Goal: Information Seeking & Learning: Learn about a topic

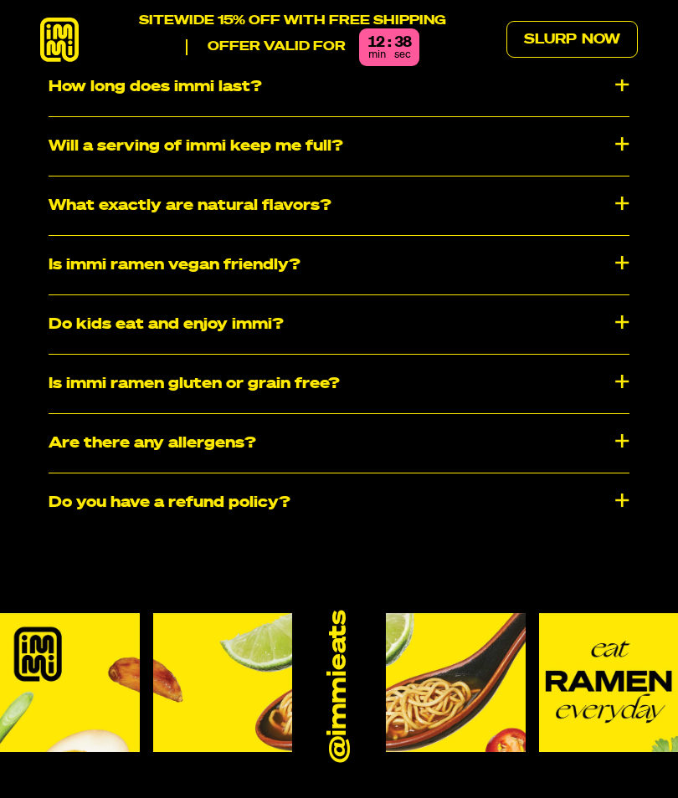
scroll to position [7619, 0]
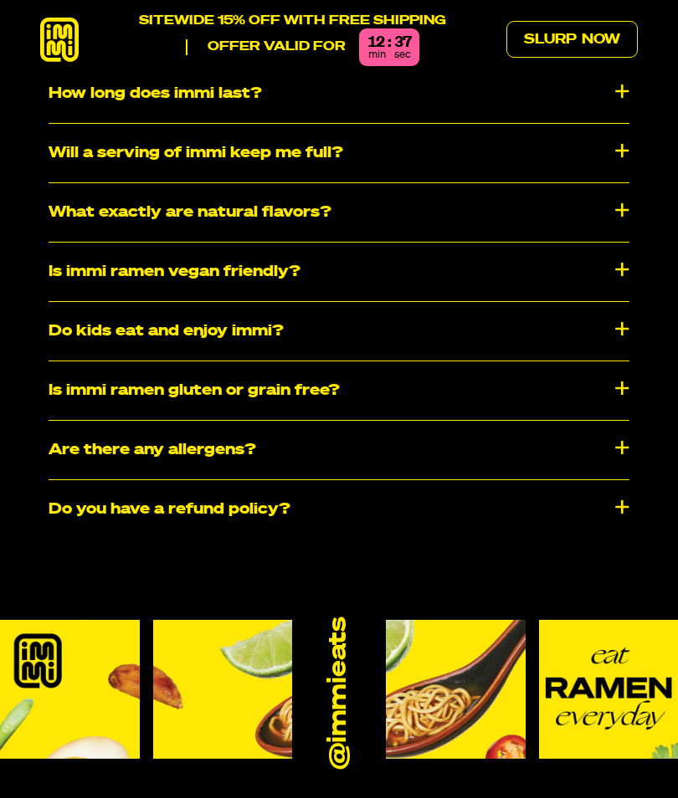
click at [609, 302] on div "Do kids eat and enjoy immi?" at bounding box center [339, 331] width 581 height 59
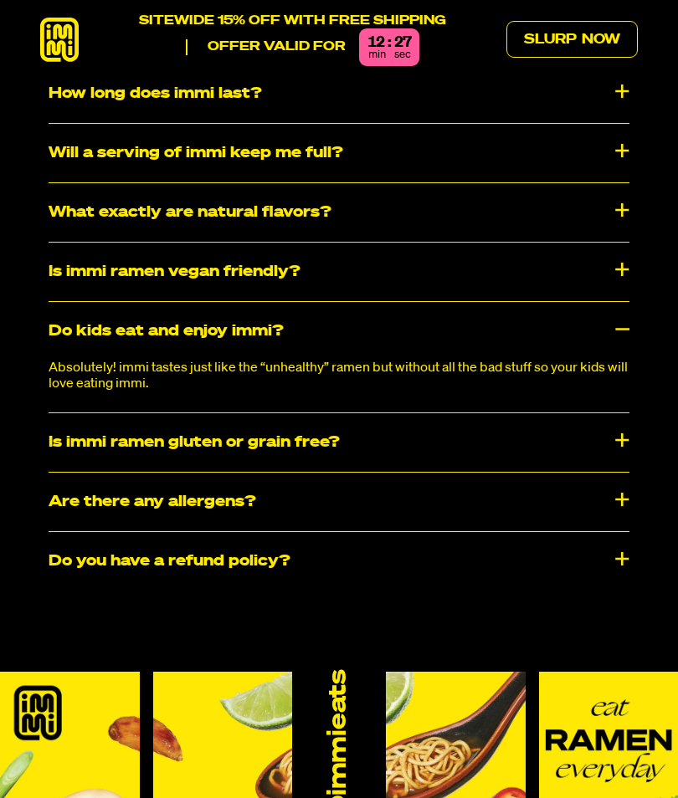
click at [611, 302] on div "Do kids eat and enjoy immi?" at bounding box center [339, 331] width 581 height 59
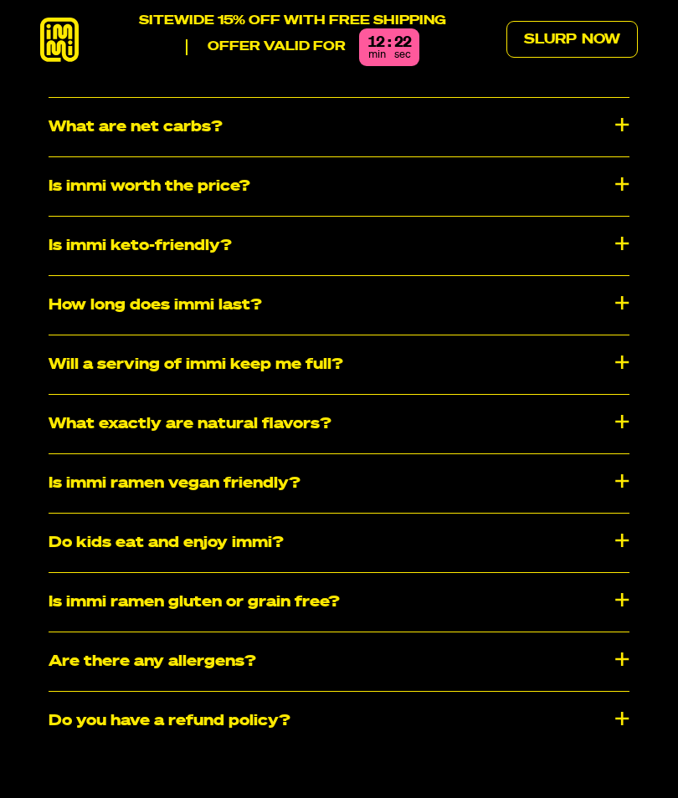
scroll to position [7406, 0]
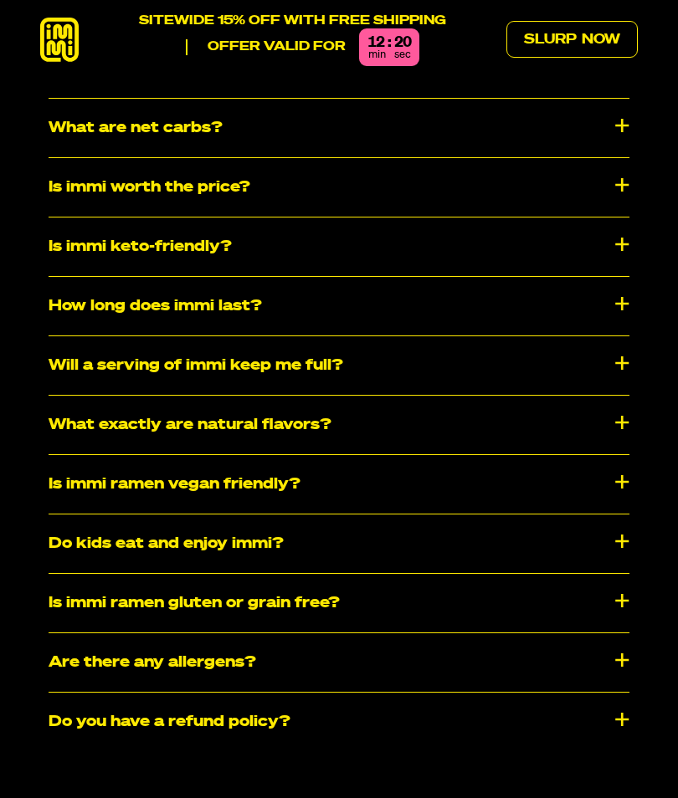
click at [462, 455] on div "Is immi ramen vegan friendly?" at bounding box center [339, 484] width 581 height 59
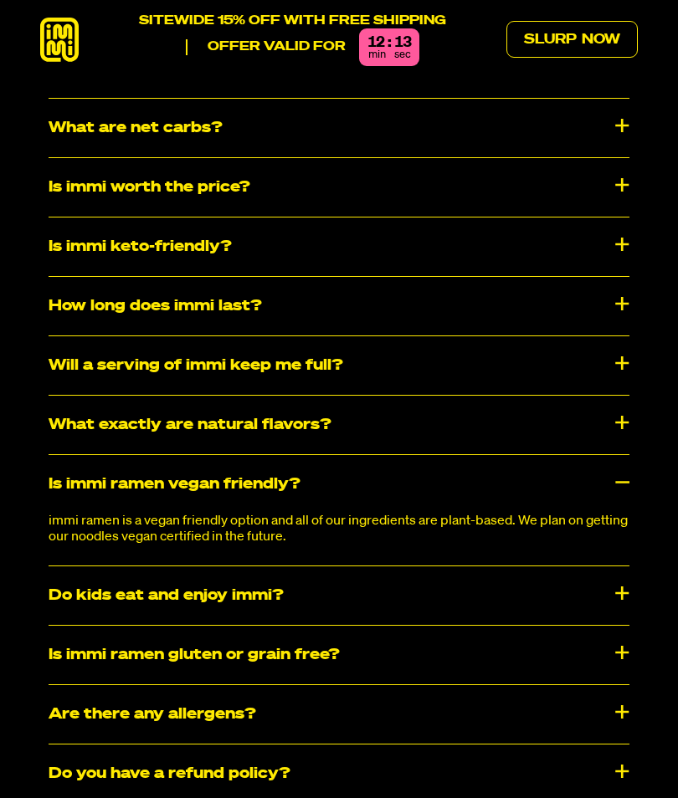
click at [473, 455] on div "Is immi ramen vegan friendly?" at bounding box center [339, 484] width 581 height 59
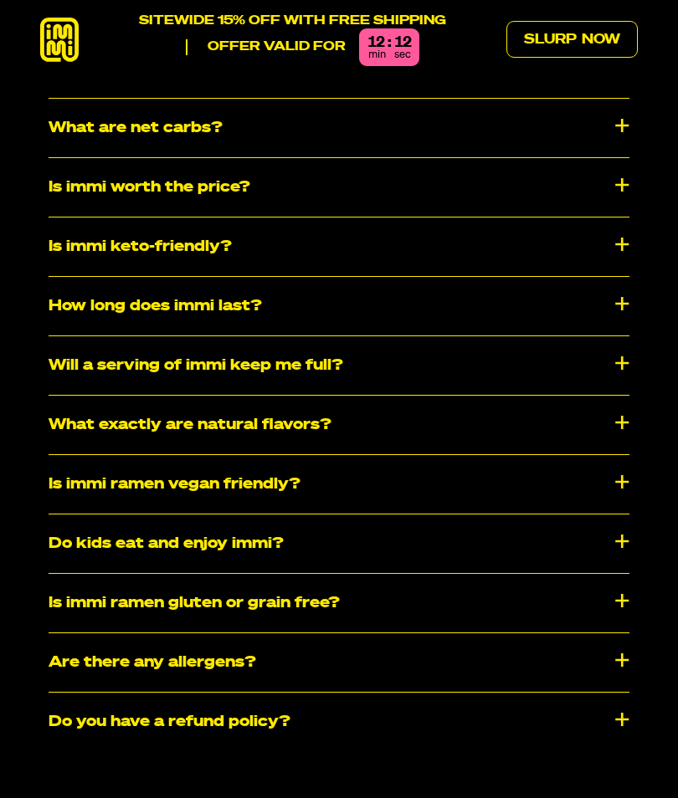
click at [480, 399] on div "What exactly are natural flavors?" at bounding box center [339, 425] width 581 height 59
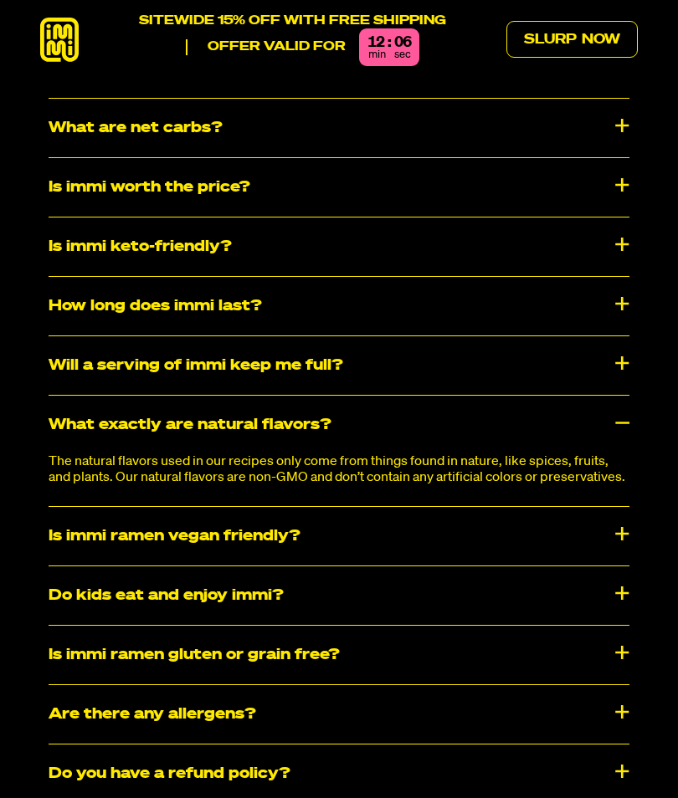
click at [499, 396] on div "What exactly are natural flavors?" at bounding box center [339, 425] width 581 height 59
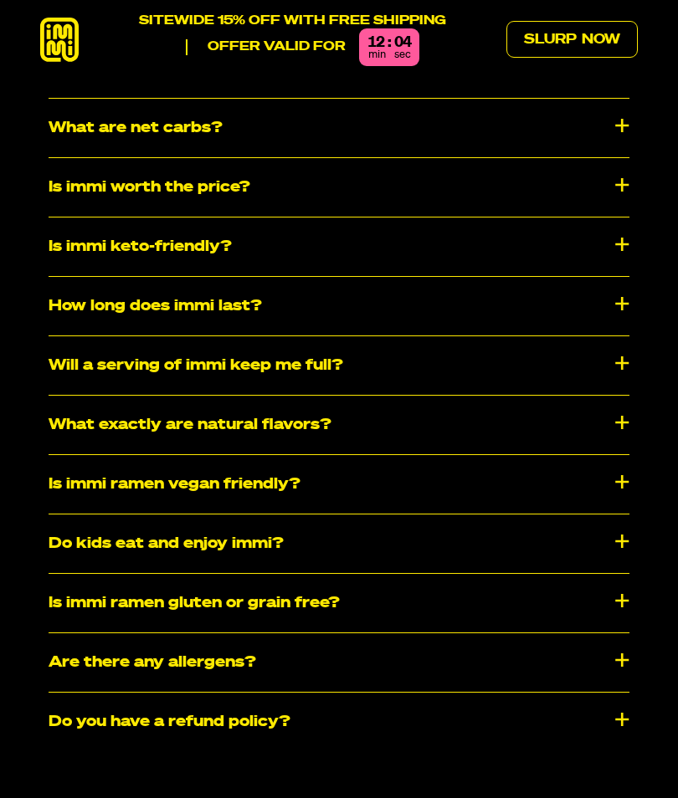
click at [506, 336] on div "Will a serving of immi keep me full?" at bounding box center [339, 365] width 581 height 59
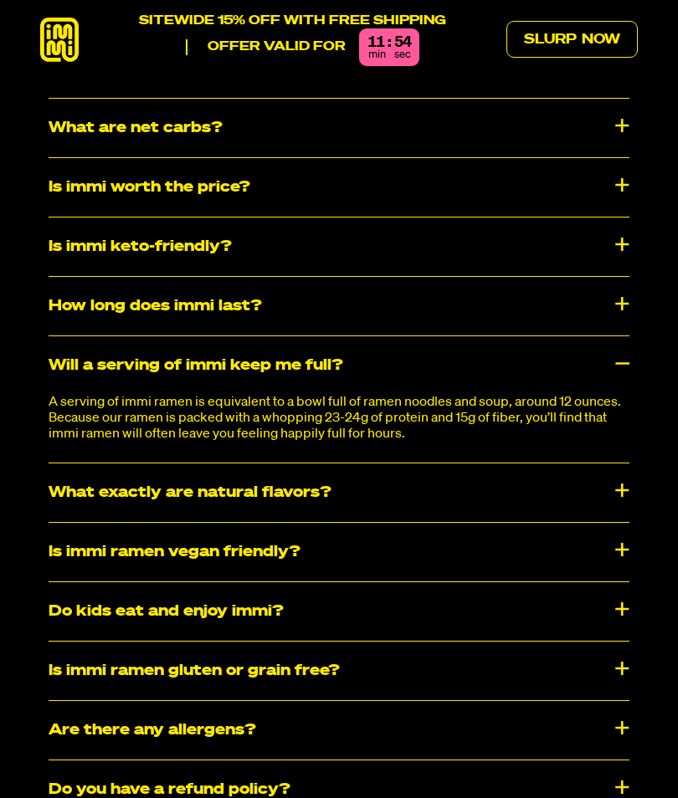
click at [482, 337] on div "Will a serving of immi keep me full?" at bounding box center [339, 365] width 581 height 59
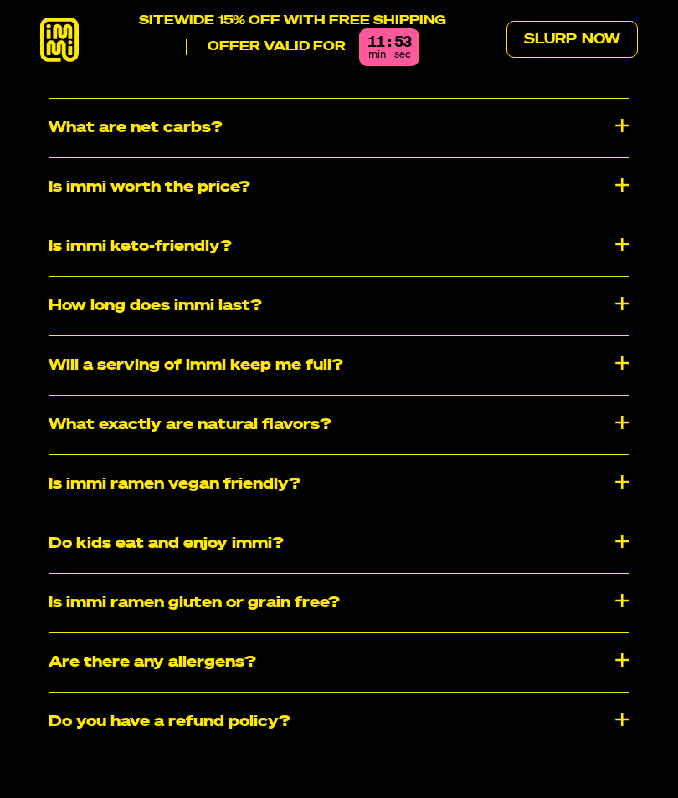
click at [489, 277] on div "How long does immi last?" at bounding box center [339, 306] width 581 height 59
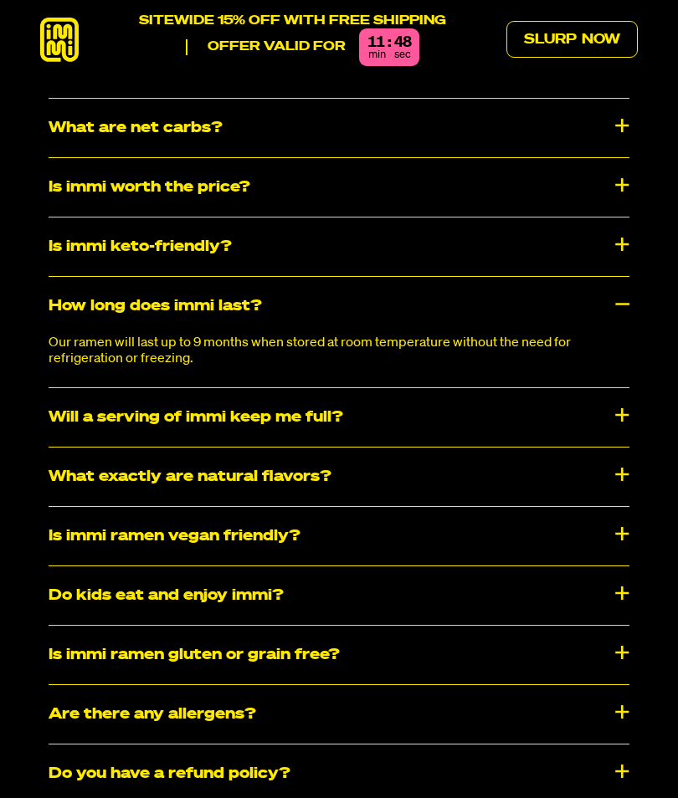
click at [557, 277] on div "How long does immi last?" at bounding box center [339, 306] width 581 height 59
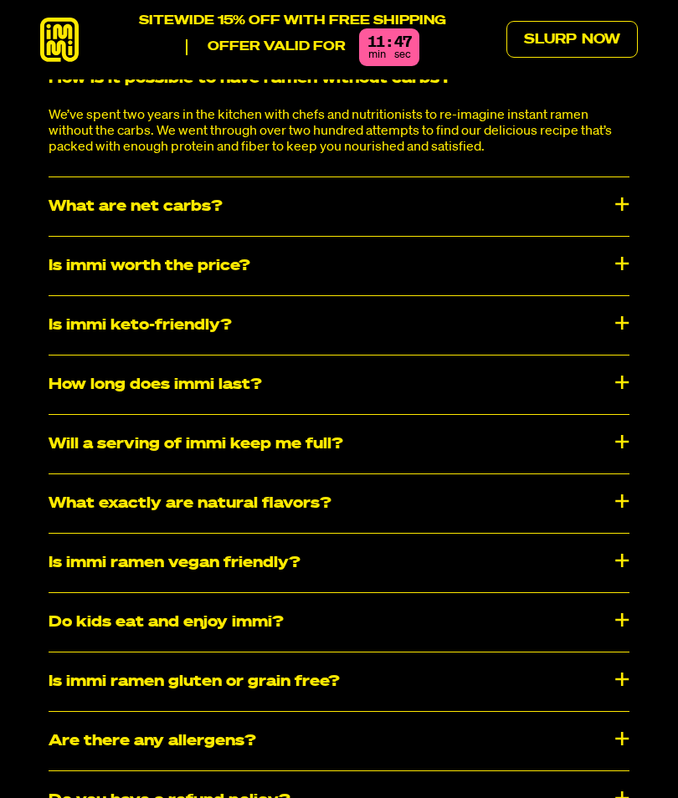
scroll to position [7323, 0]
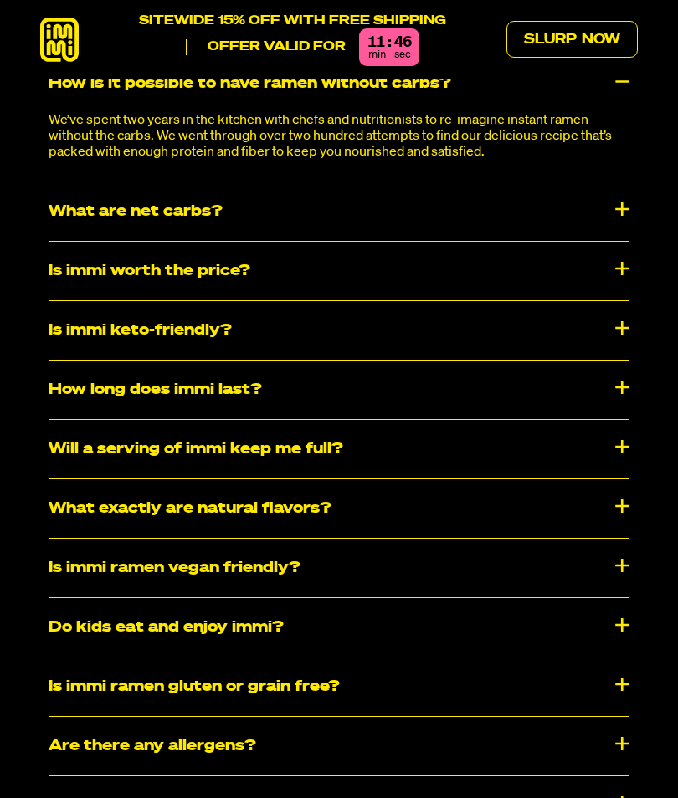
click at [551, 242] on div "Is immi worth the price?" at bounding box center [339, 271] width 581 height 59
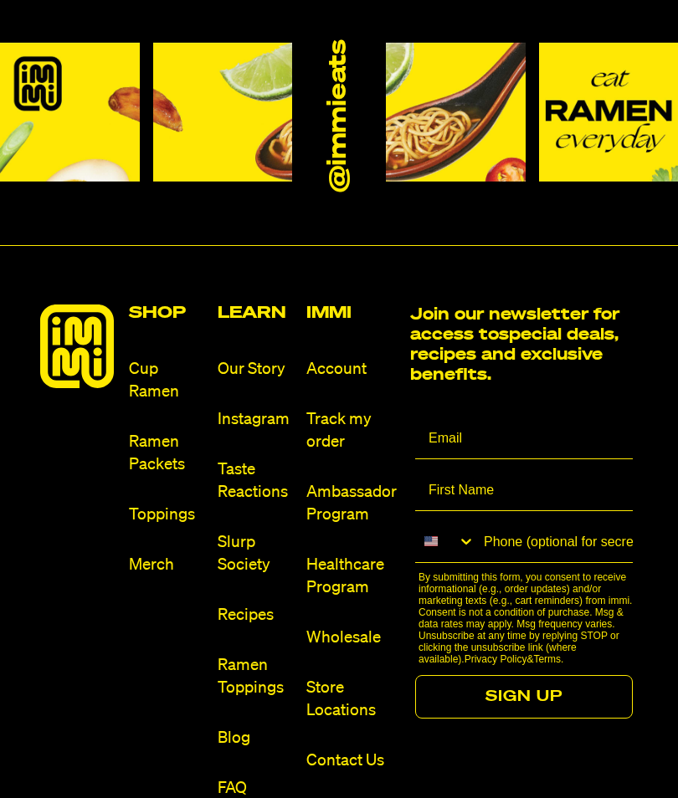
scroll to position [8309, 0]
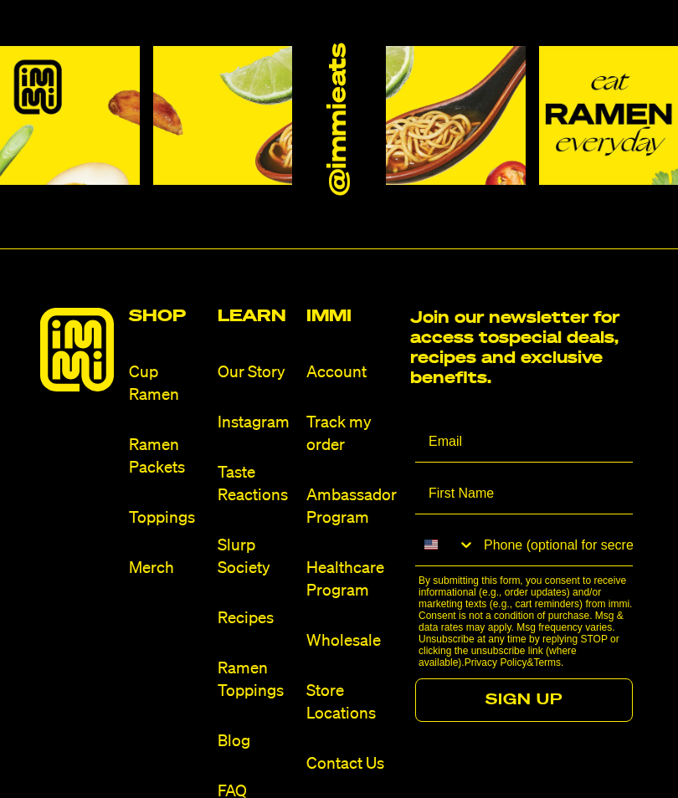
click at [148, 361] on link "Cup Ramen" at bounding box center [166, 383] width 75 height 45
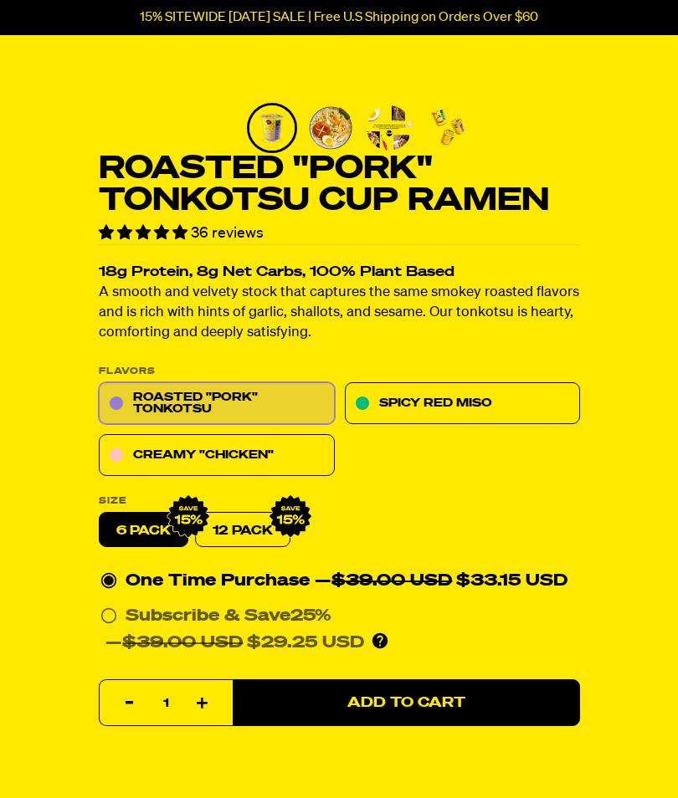
scroll to position [341, 0]
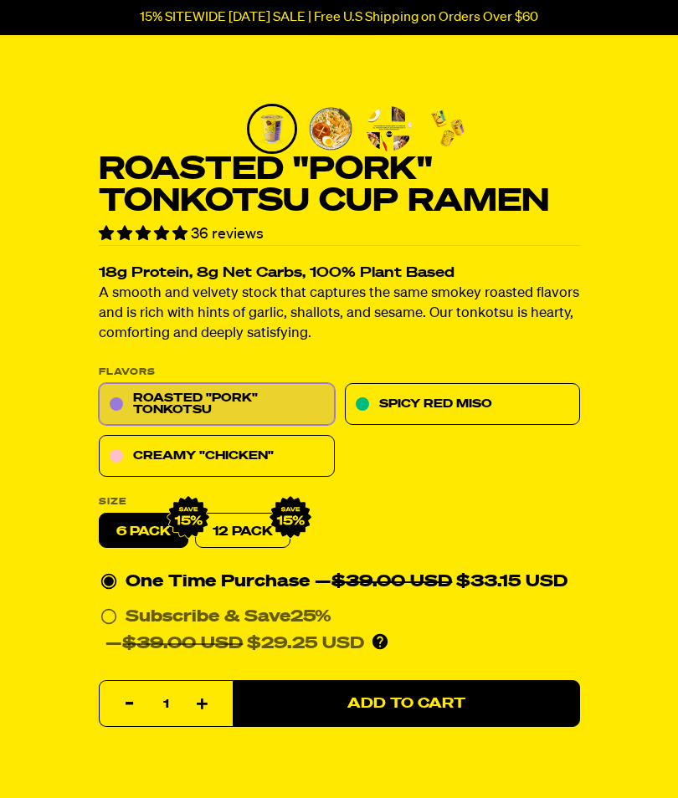
click at [532, 400] on link "Spicy Red Miso" at bounding box center [462, 405] width 236 height 42
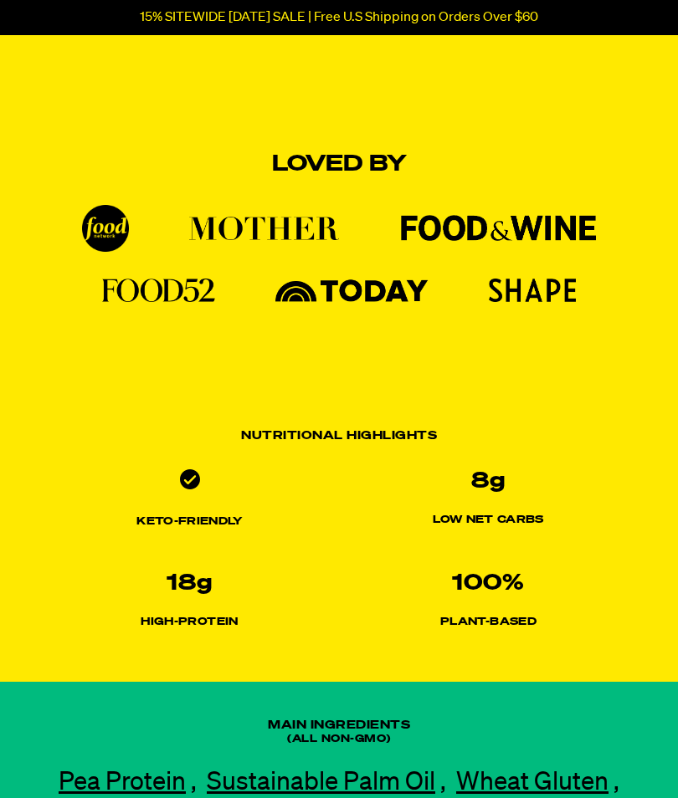
scroll to position [1858, 0]
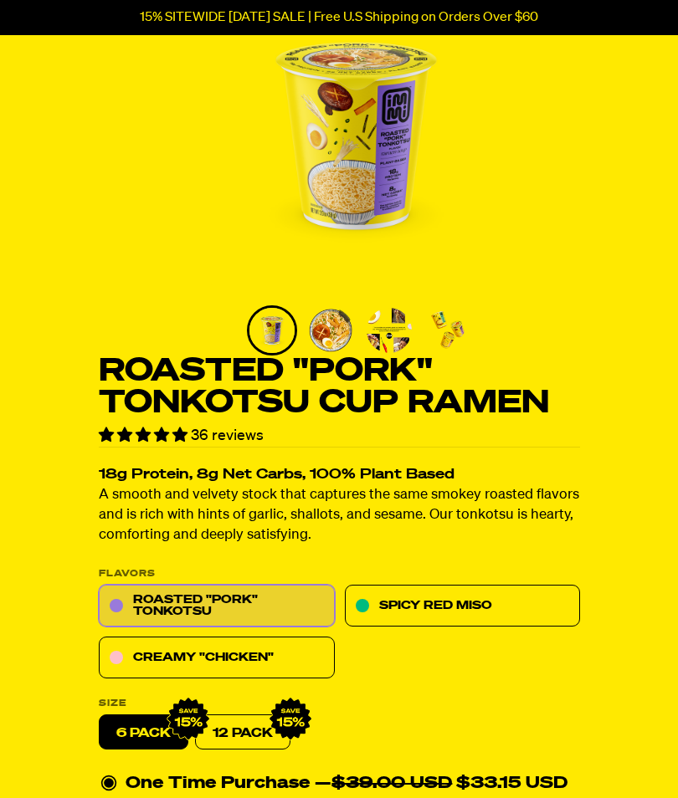
scroll to position [318, 0]
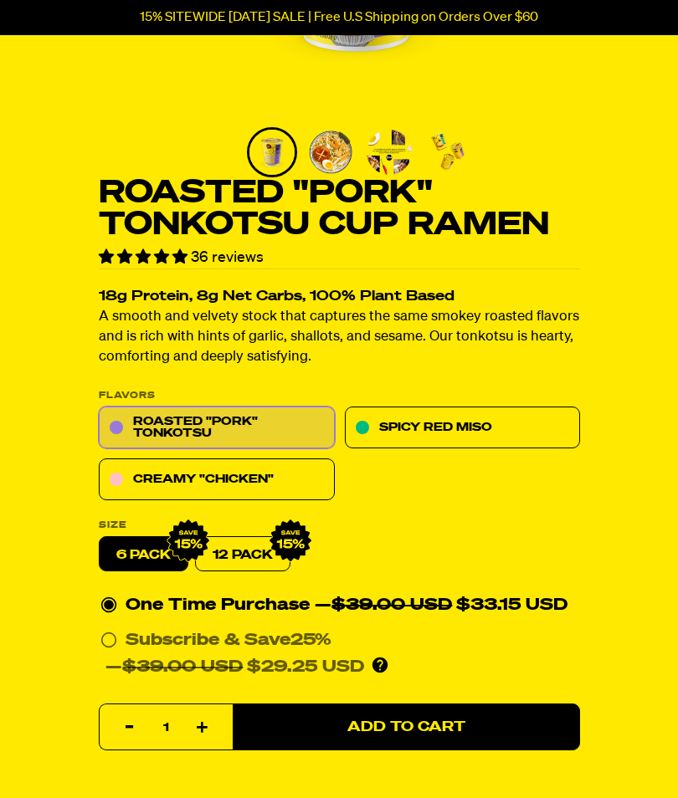
click at [141, 483] on link "Creamy "Chicken"" at bounding box center [217, 480] width 236 height 42
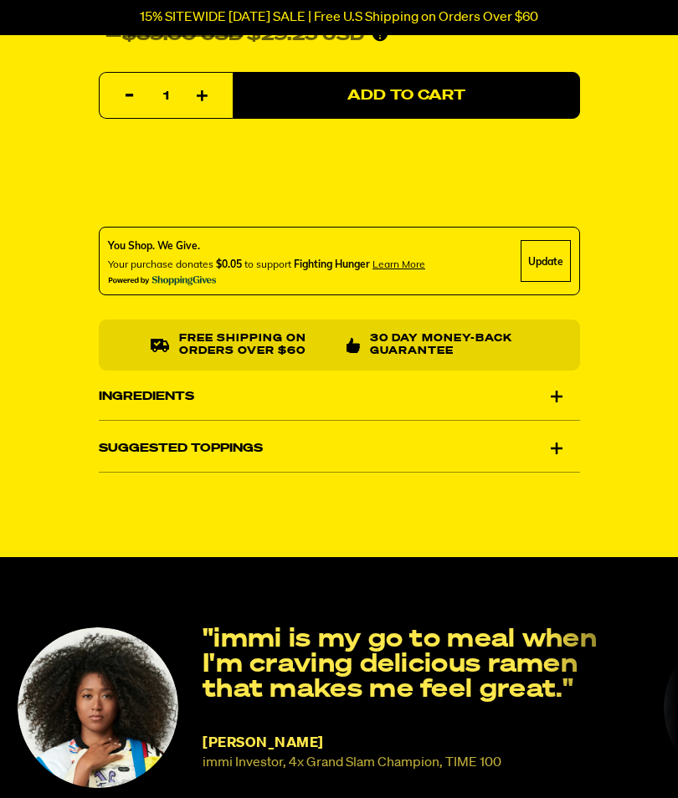
scroll to position [929, 0]
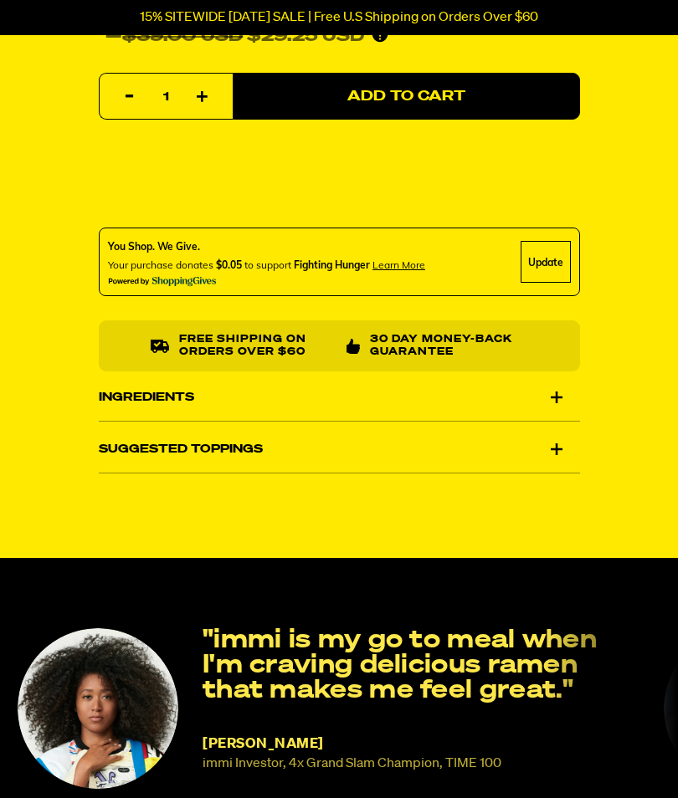
click at [536, 433] on div "Suggested Toppings" at bounding box center [339, 449] width 481 height 47
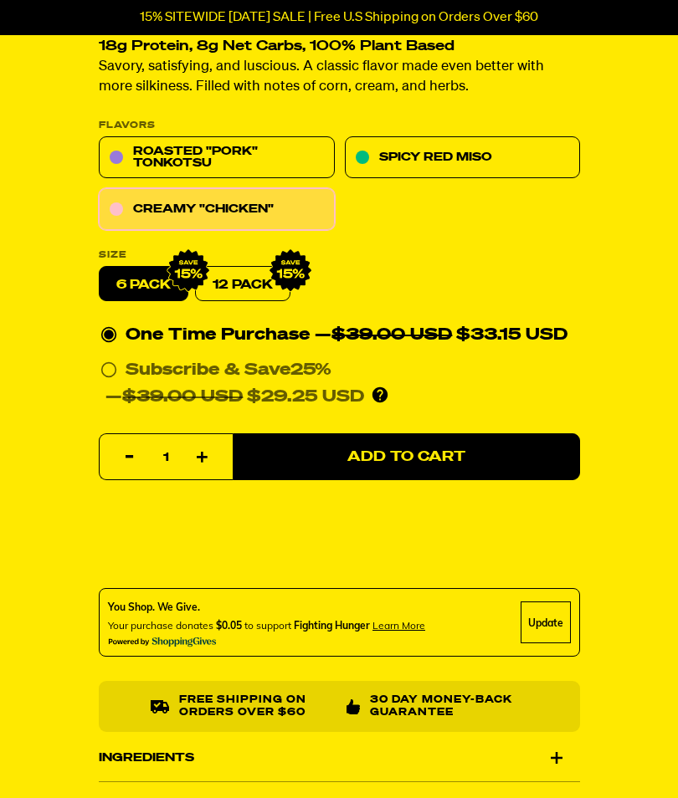
scroll to position [567, 0]
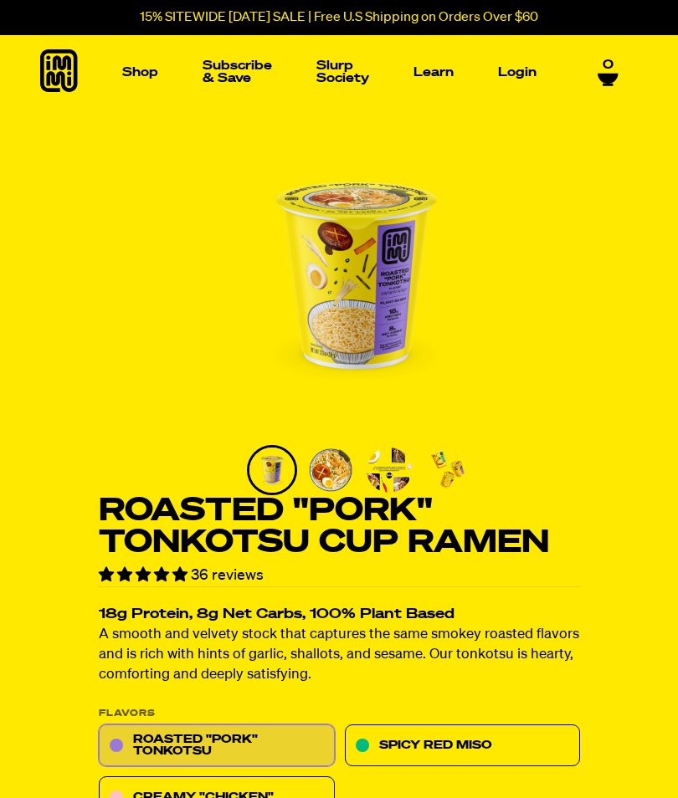
click at [455, 227] on img "Main navigation" at bounding box center [423, 197] width 112 height 112
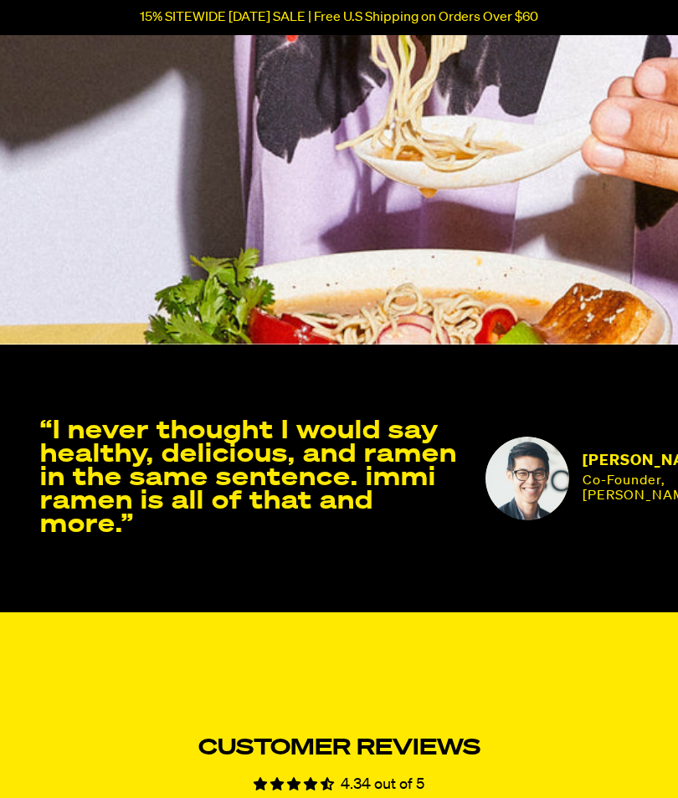
scroll to position [3194, 0]
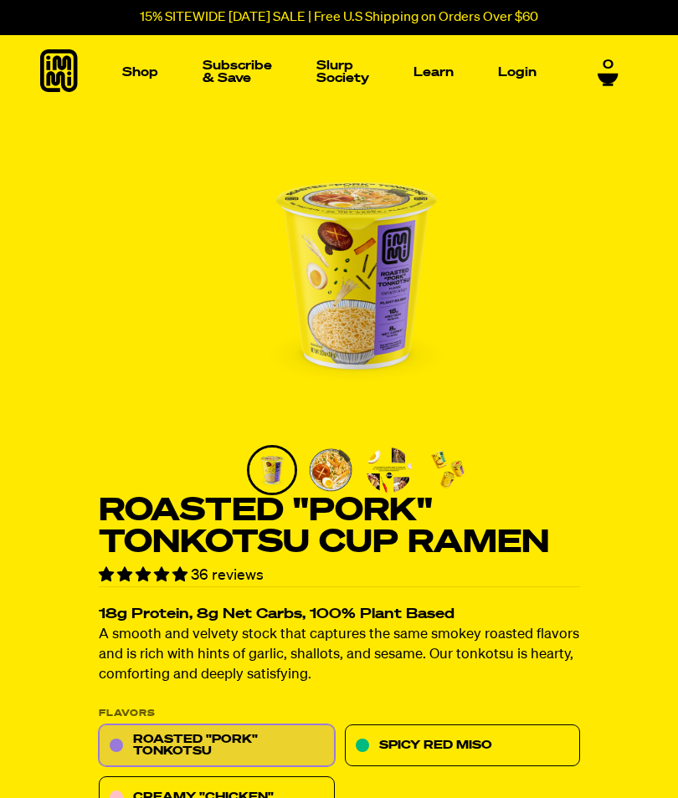
click at [113, 182] on img "Main navigation" at bounding box center [88, 197] width 112 height 112
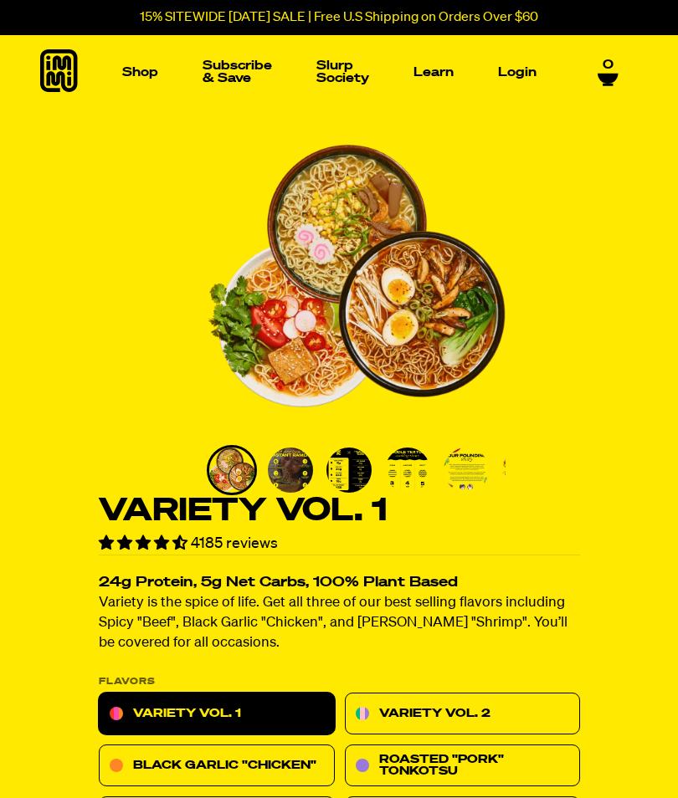
click at [62, 74] on icon at bounding box center [59, 71] width 38 height 44
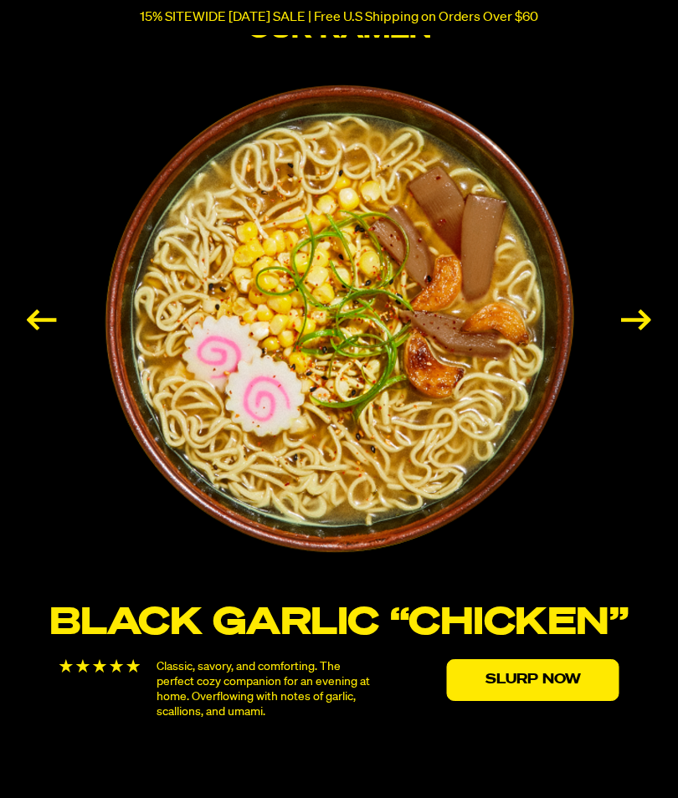
scroll to position [2476, 0]
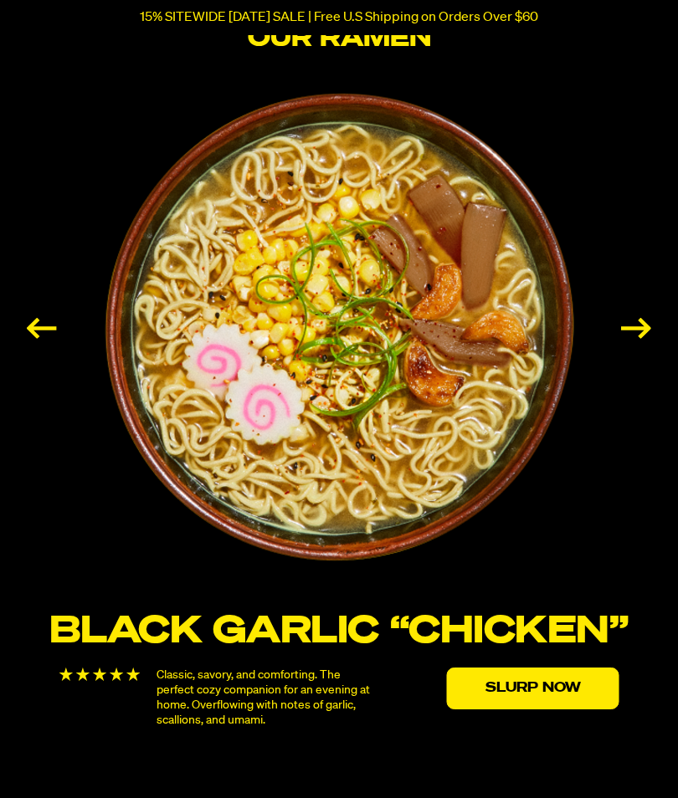
click at [637, 339] on div "Next slide" at bounding box center [636, 328] width 30 height 21
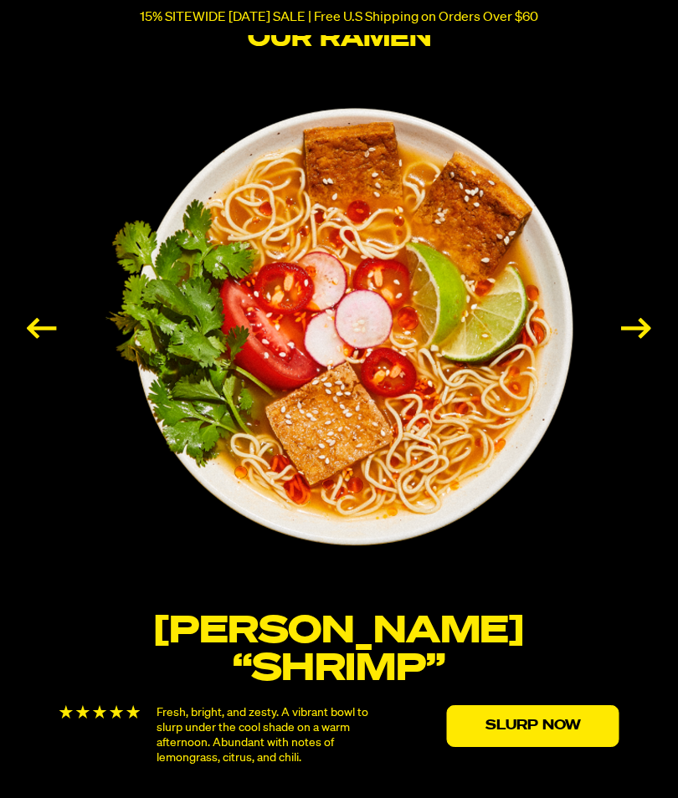
click at [639, 339] on div "Next slide" at bounding box center [636, 328] width 30 height 21
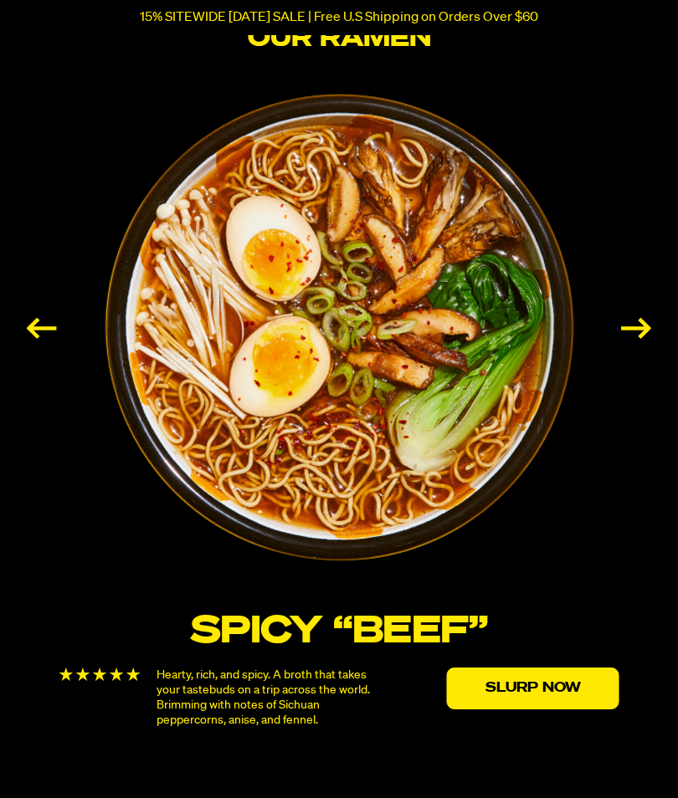
click at [638, 339] on div "Next slide" at bounding box center [636, 328] width 30 height 21
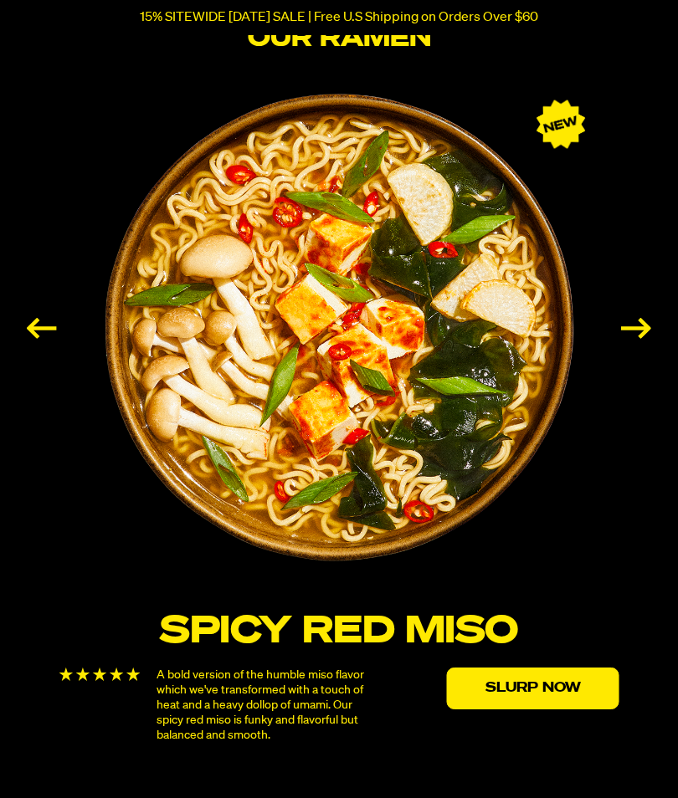
click at [641, 339] on div "Next slide" at bounding box center [636, 328] width 30 height 21
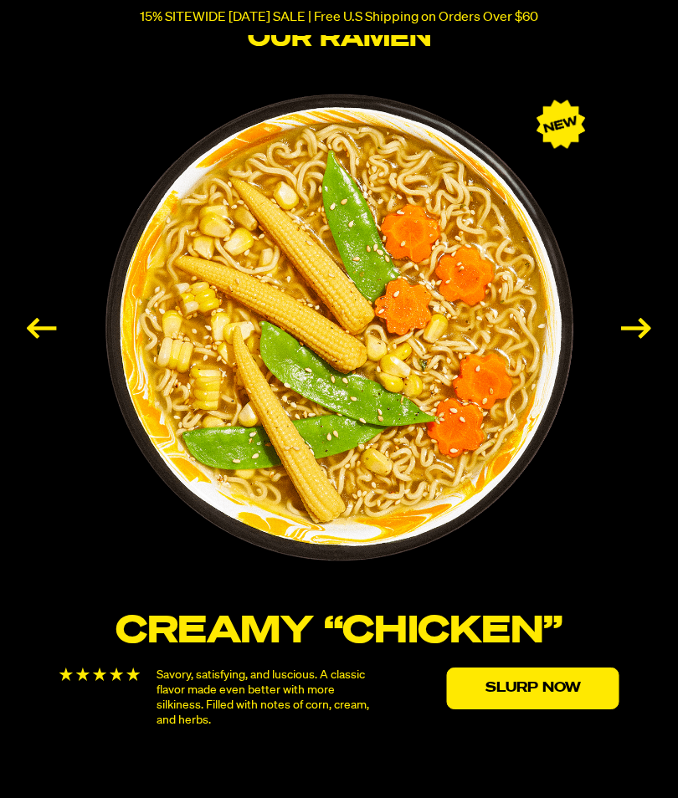
click at [641, 339] on div "Next slide" at bounding box center [636, 328] width 30 height 21
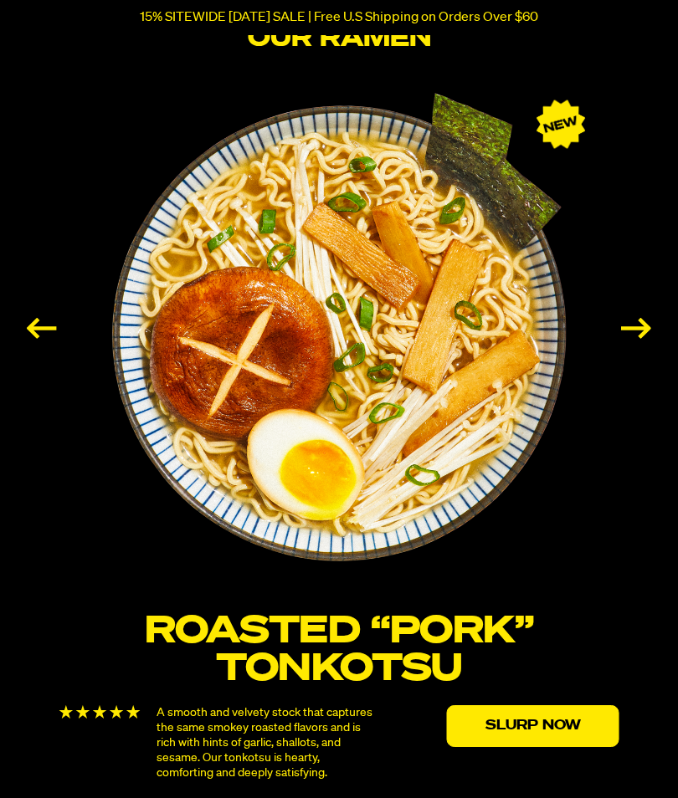
click at [638, 339] on div "Next slide" at bounding box center [636, 328] width 30 height 21
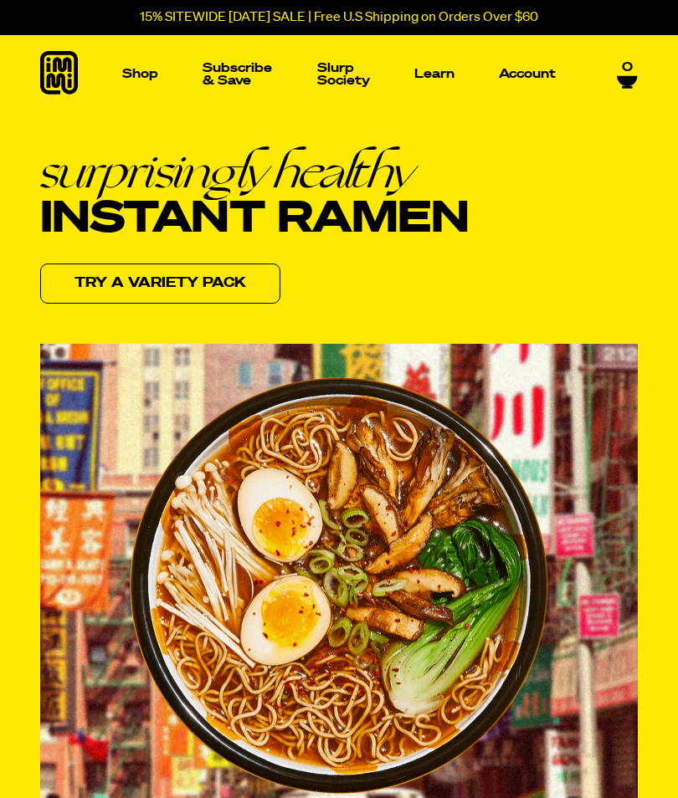
scroll to position [0, 0]
